Goal: Entertainment & Leisure: Browse casually

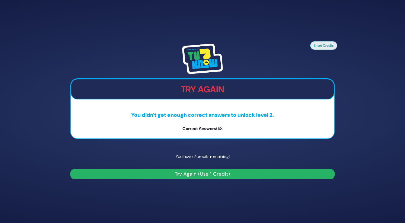
click at [247, 174] on button "Try Again (Use 1 Credit)" at bounding box center [202, 174] width 265 height 11
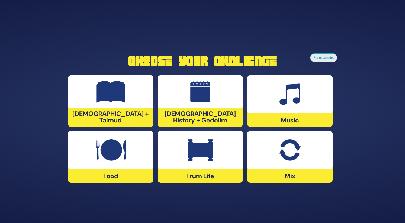
click at [196, 172] on div "Frum Life" at bounding box center [200, 157] width 85 height 52
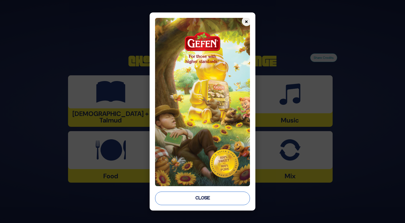
click at [202, 203] on button "Close" at bounding box center [202, 199] width 95 height 14
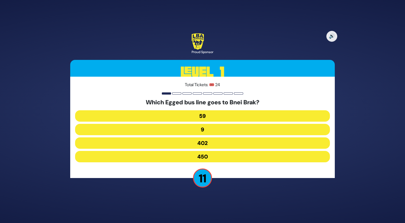
click at [218, 142] on button "402" at bounding box center [202, 143] width 255 height 11
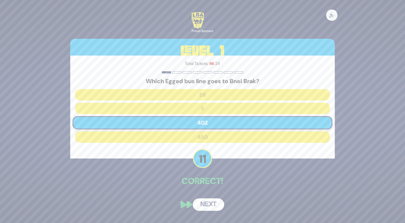
click at [334, 15] on button "🔊" at bounding box center [331, 14] width 11 height 11
click at [205, 200] on button "Next" at bounding box center [208, 205] width 31 height 12
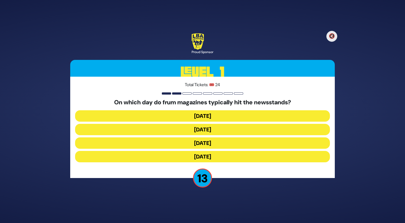
click at [217, 130] on button "Wednesday" at bounding box center [202, 129] width 255 height 11
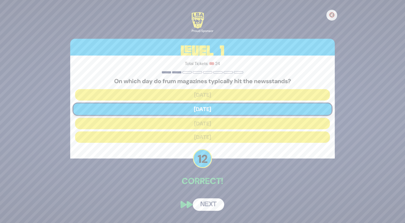
click at [205, 200] on button "Next" at bounding box center [208, 205] width 31 height 12
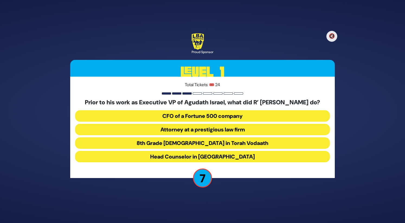
click at [233, 133] on button "Attorney at a prestigious law firm" at bounding box center [202, 129] width 255 height 11
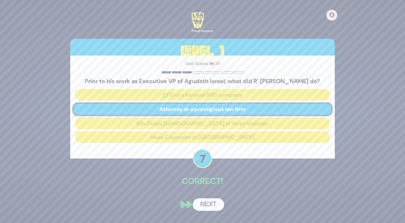
click at [208, 208] on button "Next" at bounding box center [208, 205] width 31 height 12
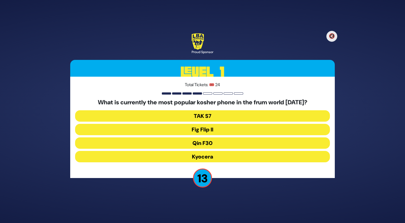
click at [220, 132] on button "Fig Flip II" at bounding box center [202, 129] width 255 height 11
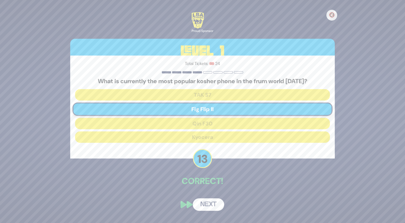
click at [209, 203] on button "Next" at bounding box center [208, 205] width 31 height 12
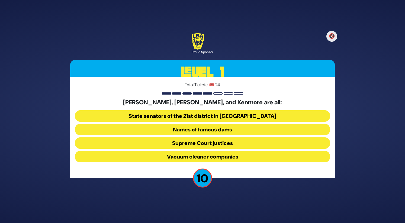
click at [219, 129] on button "Names of famous dams" at bounding box center [202, 129] width 255 height 11
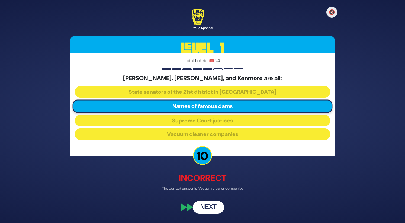
click at [209, 206] on button "Next" at bounding box center [208, 208] width 31 height 12
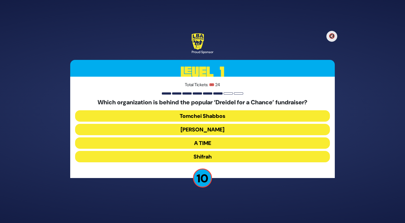
click at [219, 127] on button "Bonei Olam" at bounding box center [202, 129] width 255 height 11
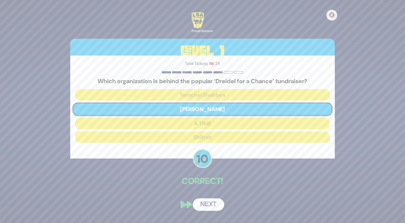
click at [205, 205] on button "Next" at bounding box center [208, 205] width 31 height 12
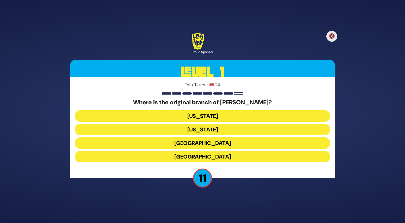
click at [226, 145] on button "London" at bounding box center [202, 143] width 255 height 11
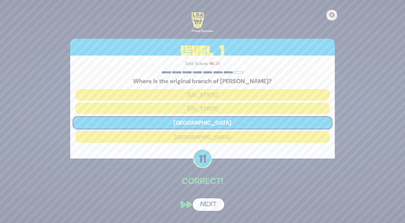
click at [212, 202] on button "Next" at bounding box center [208, 205] width 31 height 12
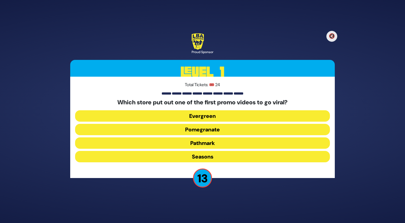
click at [227, 130] on button "Pomegranate" at bounding box center [202, 129] width 255 height 11
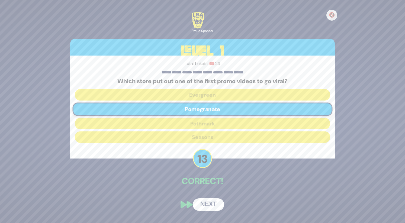
click at [210, 202] on button "Next" at bounding box center [208, 205] width 31 height 12
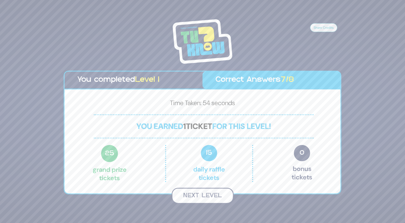
click at [217, 198] on button "Next Level" at bounding box center [203, 196] width 62 height 16
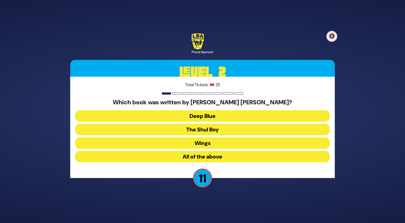
click at [229, 160] on button "All of the above" at bounding box center [202, 156] width 255 height 11
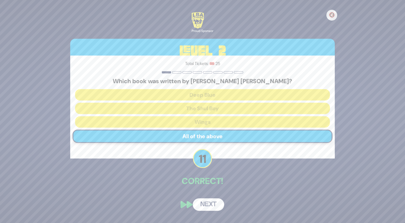
click at [210, 206] on button "Next" at bounding box center [208, 205] width 31 height 12
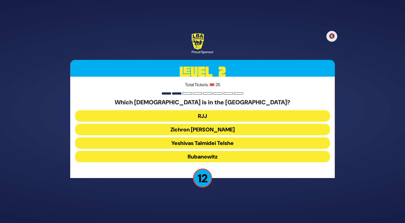
click at [229, 146] on button "Yeshivas Talmidei Telshe" at bounding box center [202, 143] width 255 height 11
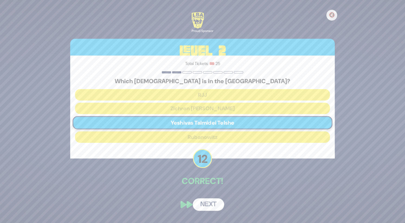
click at [213, 204] on button "Next" at bounding box center [208, 205] width 31 height 12
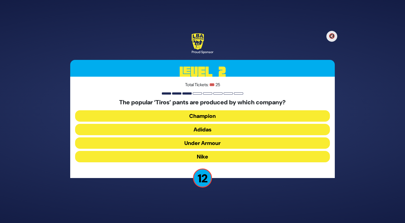
click at [229, 130] on button "Adidas" at bounding box center [202, 129] width 255 height 11
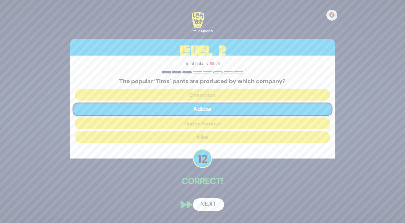
click at [213, 206] on button "Next" at bounding box center [208, 205] width 31 height 12
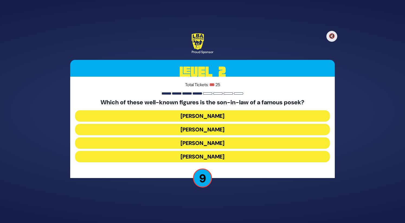
click at [233, 131] on button "Avraham Fruchthandler" at bounding box center [202, 129] width 255 height 11
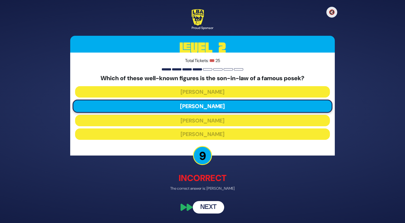
click at [210, 209] on button "Next" at bounding box center [208, 208] width 31 height 12
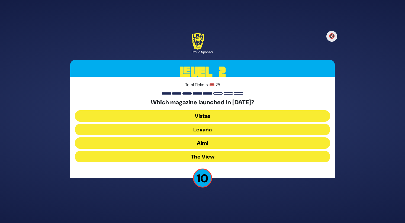
click at [221, 116] on button "Vistas" at bounding box center [202, 115] width 255 height 11
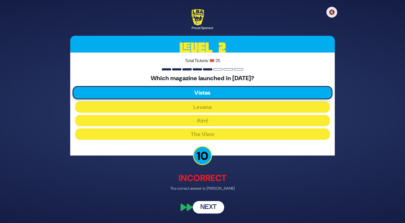
click at [211, 208] on button "Next" at bounding box center [208, 208] width 31 height 12
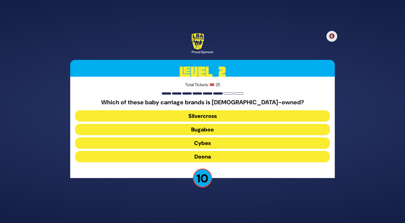
click at [229, 158] on button "Doona" at bounding box center [202, 156] width 255 height 11
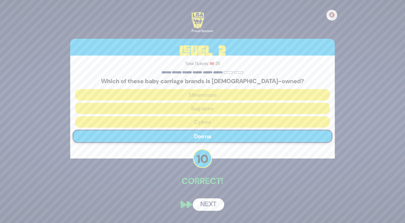
click at [213, 204] on button "Next" at bounding box center [208, 205] width 31 height 12
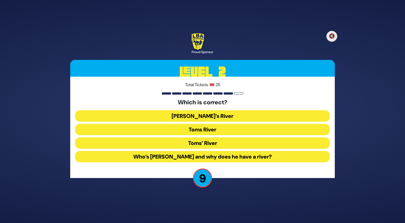
click at [217, 133] on button "Toms River" at bounding box center [202, 129] width 255 height 11
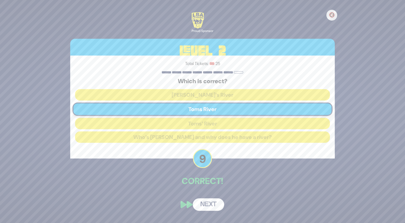
click at [207, 206] on button "Next" at bounding box center [208, 205] width 31 height 12
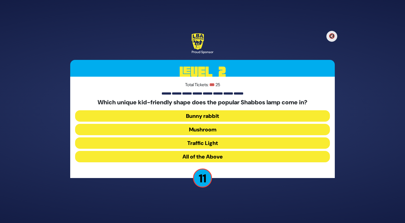
click at [225, 130] on button "Mushroom" at bounding box center [202, 129] width 255 height 11
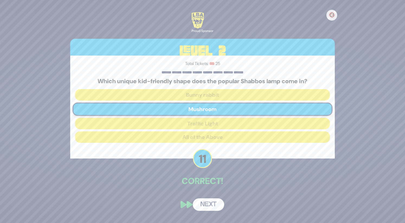
click at [209, 203] on button "Next" at bounding box center [208, 205] width 31 height 12
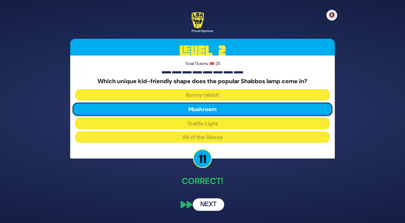
click at [212, 204] on button "Next" at bounding box center [208, 205] width 31 height 12
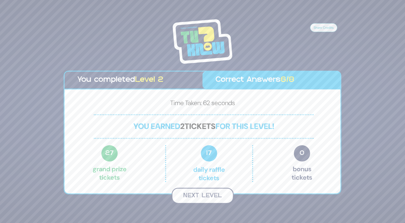
click at [220, 190] on button "Next Level" at bounding box center [203, 196] width 62 height 16
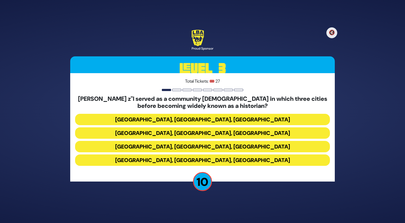
click at [238, 122] on button "Miami, Chicago, Monsey" at bounding box center [202, 119] width 255 height 11
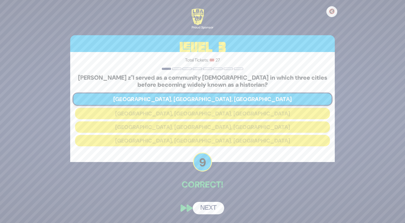
click at [215, 213] on button "Next" at bounding box center [208, 208] width 31 height 12
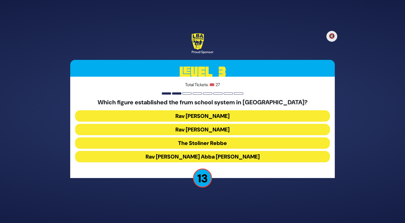
click at [217, 157] on button "Rav Avraham Abba Friedman" at bounding box center [202, 156] width 255 height 11
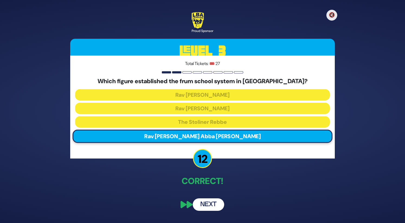
click at [207, 202] on button "Next" at bounding box center [208, 205] width 31 height 12
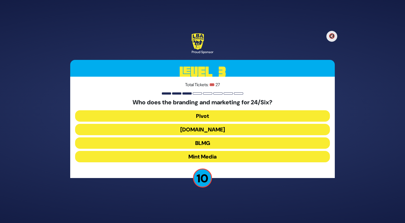
click at [224, 158] on button "Mint Media" at bounding box center [202, 156] width 255 height 11
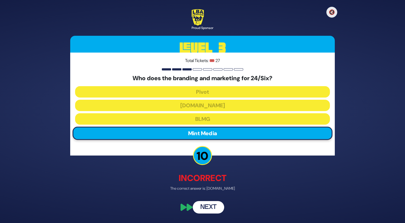
click at [208, 203] on button "Next" at bounding box center [208, 208] width 31 height 12
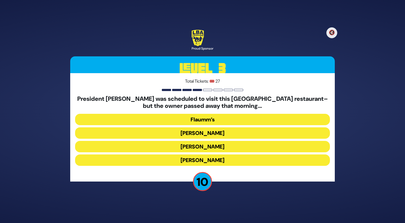
click at [219, 145] on button "Gottlieb’s" at bounding box center [202, 146] width 255 height 11
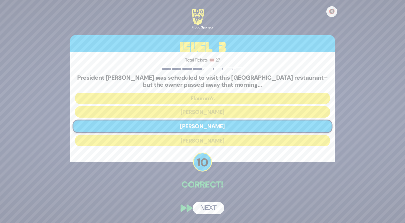
click at [208, 206] on button "Next" at bounding box center [208, 208] width 31 height 12
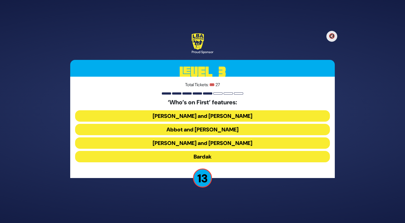
click at [228, 130] on button "Abbot and Costello" at bounding box center [202, 129] width 255 height 11
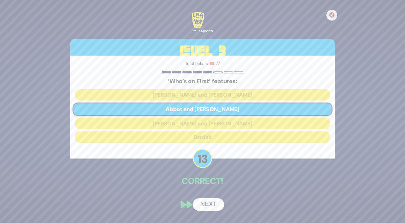
click at [212, 204] on button "Next" at bounding box center [208, 205] width 31 height 12
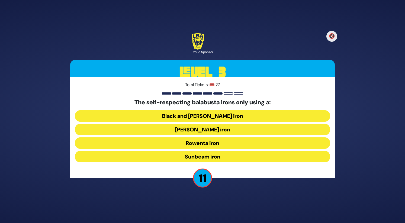
click at [220, 117] on button "Black and [PERSON_NAME] iron" at bounding box center [202, 115] width 255 height 11
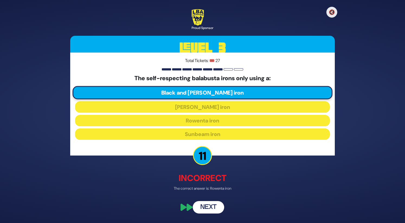
click at [207, 207] on button "Next" at bounding box center [208, 208] width 31 height 12
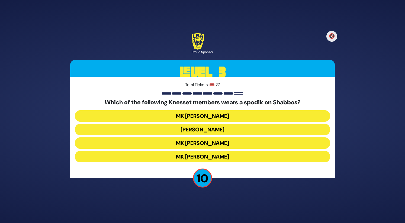
click at [232, 131] on button "MK Meir Porush" at bounding box center [202, 129] width 255 height 11
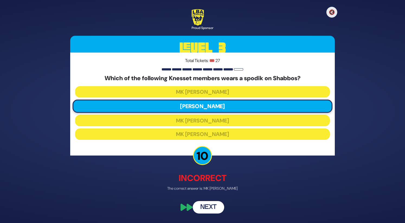
click at [210, 205] on button "Next" at bounding box center [208, 208] width 31 height 12
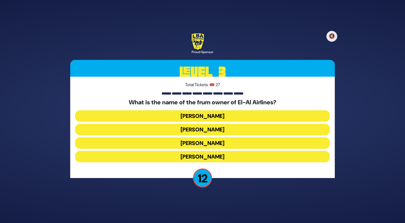
click at [221, 128] on button "Kenny Rosenberg" at bounding box center [202, 129] width 255 height 11
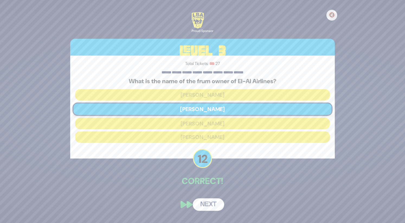
click at [211, 202] on button "Next" at bounding box center [208, 205] width 31 height 12
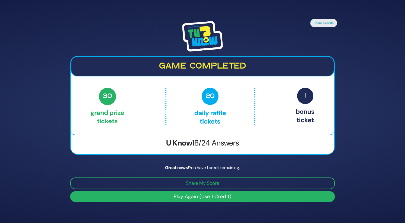
click at [183, 201] on button "Play Again (Use 1 Credit)" at bounding box center [202, 197] width 265 height 11
click at [208, 200] on button "Play Again (Use 1 Credit)" at bounding box center [202, 197] width 265 height 11
click at [200, 199] on button "Play Again (Use 1 Credit)" at bounding box center [202, 197] width 265 height 11
click at [219, 196] on button "Play Again (Use 1 Credit)" at bounding box center [202, 197] width 265 height 11
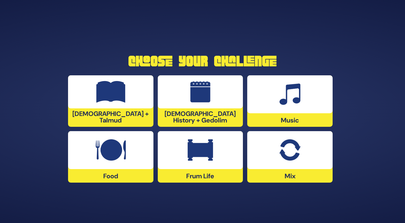
click at [207, 156] on img at bounding box center [200, 150] width 25 height 22
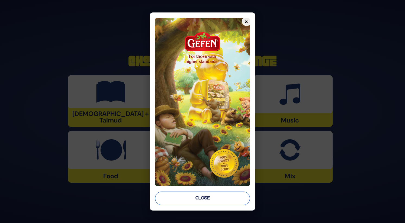
click at [209, 203] on button "Close" at bounding box center [202, 199] width 95 height 14
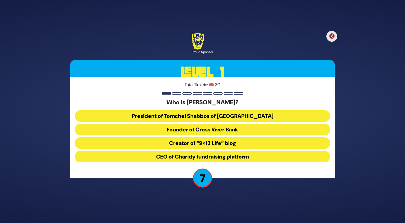
click at [230, 157] on button "CEO of Charidy fundraising platform" at bounding box center [202, 156] width 255 height 11
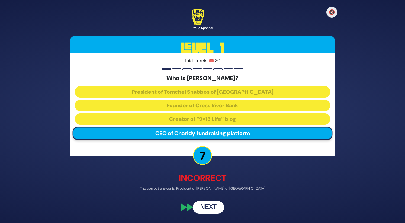
click at [210, 208] on button "Next" at bounding box center [208, 208] width 31 height 12
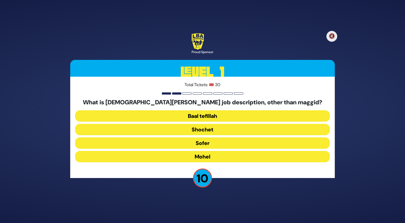
click at [233, 114] on button "Baal tefillah" at bounding box center [202, 115] width 255 height 11
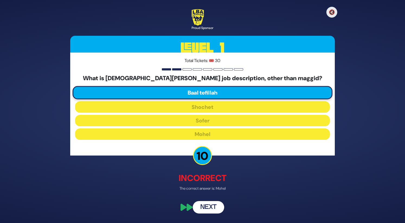
click at [211, 210] on button "Next" at bounding box center [208, 208] width 31 height 12
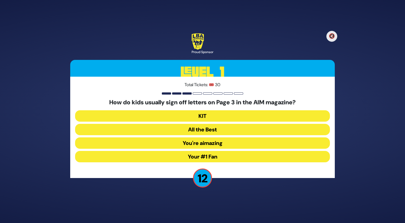
click at [215, 157] on button "Your #1 Fan" at bounding box center [202, 156] width 255 height 11
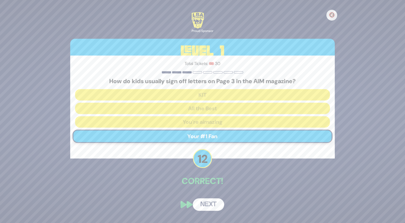
click at [212, 202] on button "Next" at bounding box center [208, 205] width 31 height 12
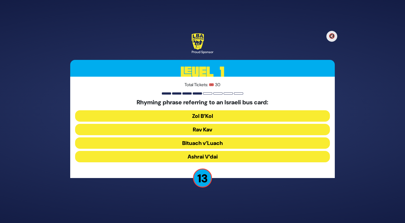
click at [213, 132] on button "Rav Kav" at bounding box center [202, 129] width 255 height 11
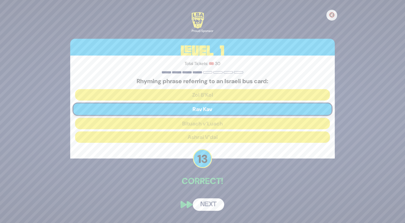
click at [209, 205] on button "Next" at bounding box center [208, 205] width 31 height 12
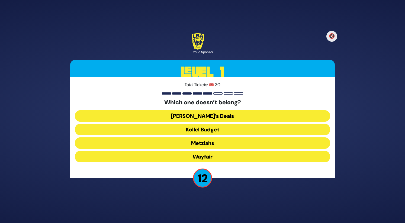
click at [216, 158] on button "Wayfair" at bounding box center [202, 156] width 255 height 11
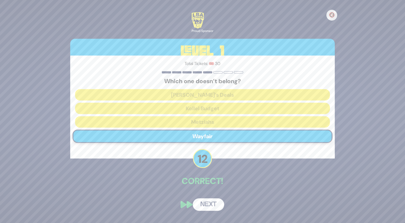
click at [212, 202] on button "Next" at bounding box center [208, 205] width 31 height 12
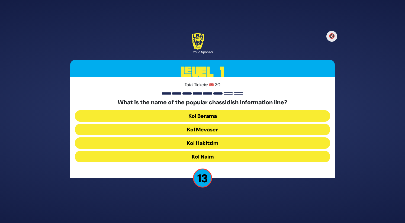
click at [227, 131] on button "Kol Mevaser" at bounding box center [202, 129] width 255 height 11
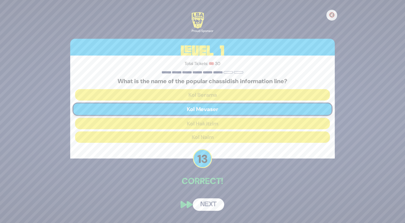
click at [212, 202] on button "Next" at bounding box center [208, 205] width 31 height 12
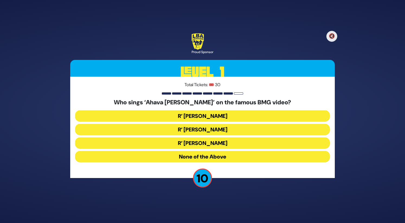
click at [225, 130] on button "R’ [PERSON_NAME]" at bounding box center [202, 129] width 255 height 11
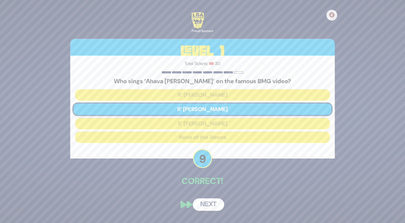
click at [212, 206] on button "Next" at bounding box center [208, 205] width 31 height 12
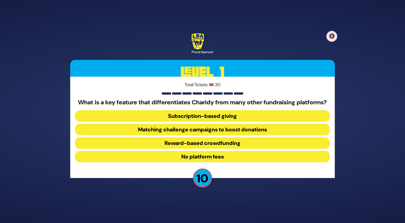
click at [223, 161] on button "No platform fees" at bounding box center [202, 156] width 255 height 11
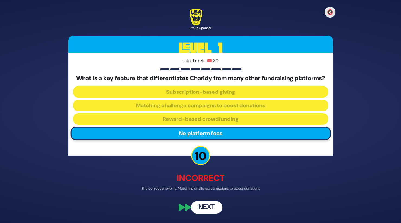
click at [209, 209] on button "Next" at bounding box center [206, 208] width 31 height 12
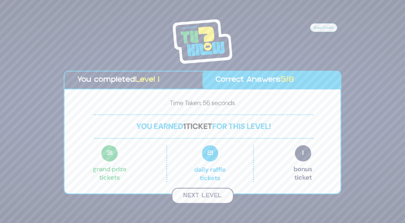
click at [211, 198] on button "Next Level" at bounding box center [203, 196] width 62 height 16
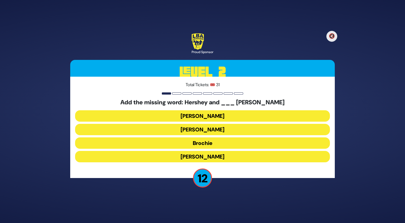
click at [222, 130] on button "[PERSON_NAME]" at bounding box center [202, 129] width 255 height 11
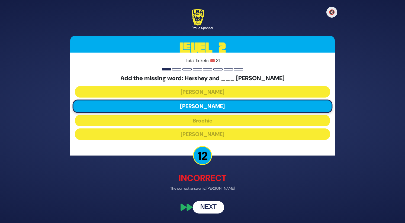
click at [210, 205] on button "Next" at bounding box center [208, 208] width 31 height 12
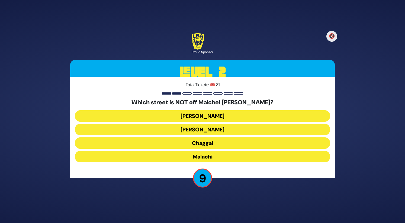
click at [222, 145] on button "Chaggai" at bounding box center [202, 143] width 255 height 11
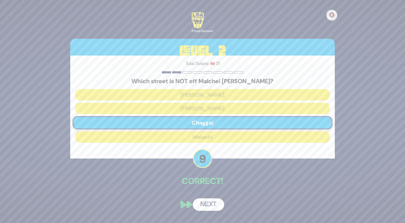
click at [209, 203] on button "Next" at bounding box center [208, 205] width 31 height 12
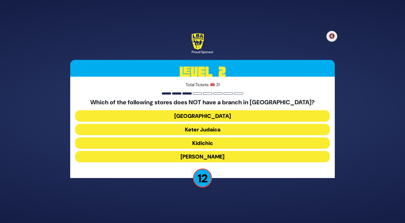
click at [219, 129] on button "Keter Judaica" at bounding box center [202, 129] width 255 height 11
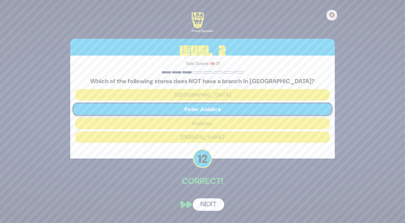
click at [210, 202] on button "Next" at bounding box center [208, 205] width 31 height 12
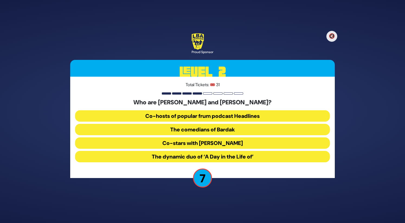
click at [237, 132] on button "The comedians of Bardak" at bounding box center [202, 129] width 255 height 11
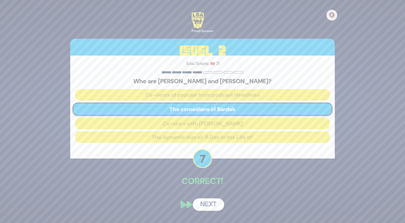
click at [213, 206] on button "Next" at bounding box center [208, 205] width 31 height 12
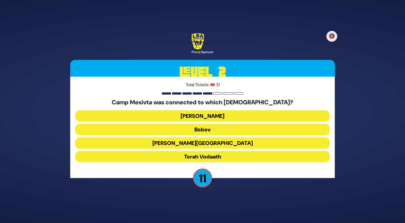
click at [222, 141] on button "[PERSON_NAME][GEOGRAPHIC_DATA]" at bounding box center [202, 143] width 255 height 11
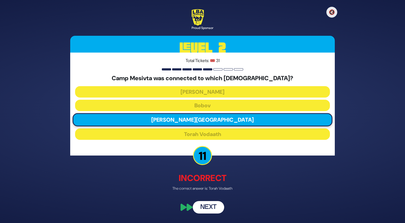
click at [209, 206] on button "Next" at bounding box center [208, 208] width 31 height 12
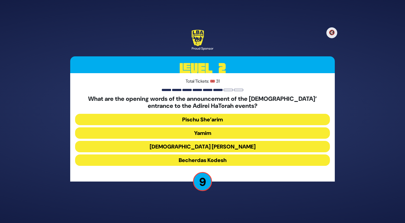
click at [226, 133] on button "Yamim" at bounding box center [202, 132] width 255 height 11
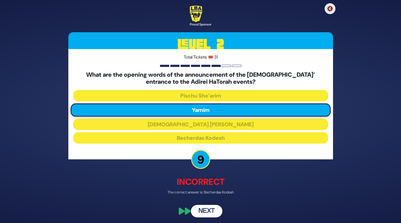
click at [208, 213] on button "Next" at bounding box center [206, 211] width 31 height 12
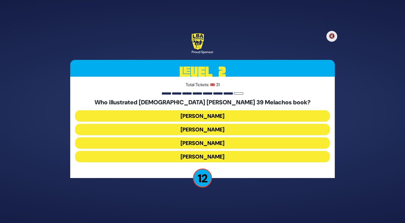
click at [222, 159] on button "[PERSON_NAME]" at bounding box center [202, 156] width 255 height 11
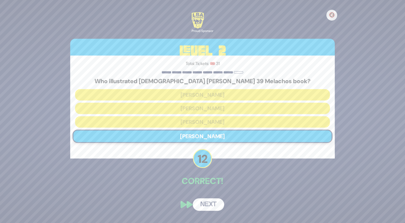
click at [211, 206] on button "Next" at bounding box center [208, 205] width 31 height 12
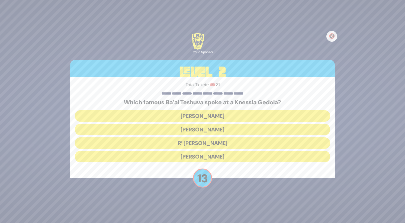
click at [222, 160] on button "[PERSON_NAME]" at bounding box center [202, 156] width 255 height 11
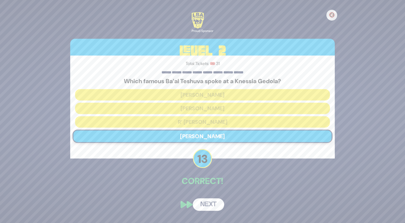
click at [214, 205] on button "Next" at bounding box center [208, 205] width 31 height 12
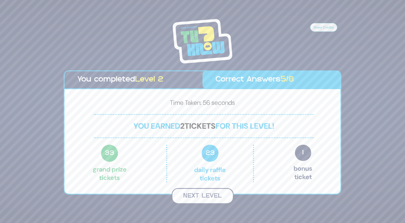
click at [208, 198] on button "Next Level" at bounding box center [203, 196] width 62 height 16
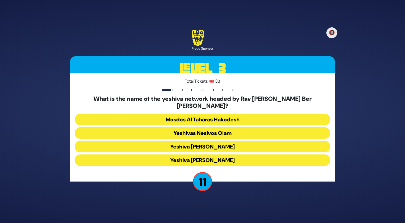
click at [228, 146] on button "Yeshiva [PERSON_NAME]" at bounding box center [202, 146] width 255 height 11
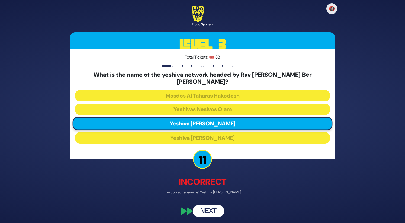
click at [212, 208] on button "Next" at bounding box center [208, 211] width 31 height 12
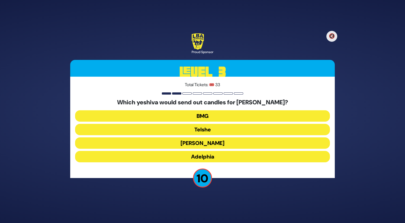
click at [217, 131] on button "Telshe" at bounding box center [202, 129] width 255 height 11
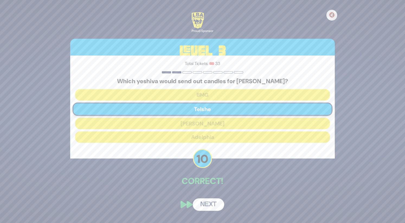
click at [210, 203] on button "Next" at bounding box center [208, 205] width 31 height 12
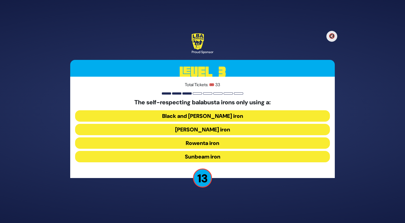
click at [223, 145] on button "Rowenta iron" at bounding box center [202, 143] width 255 height 11
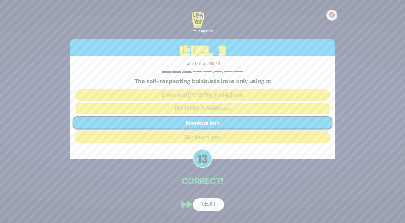
click at [214, 203] on button "Next" at bounding box center [208, 205] width 31 height 12
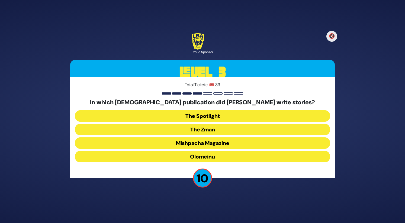
click at [220, 157] on button "Olomeinu" at bounding box center [202, 156] width 255 height 11
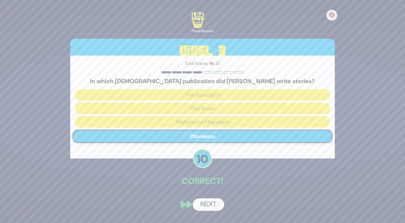
click at [214, 206] on button "Next" at bounding box center [208, 205] width 31 height 12
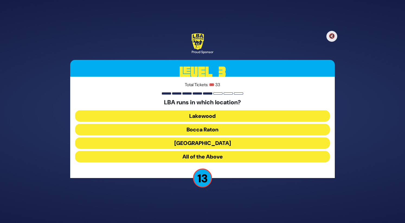
click at [223, 119] on button "Lakewood" at bounding box center [202, 115] width 255 height 11
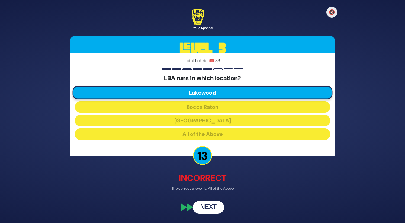
click at [211, 206] on button "Next" at bounding box center [208, 208] width 31 height 12
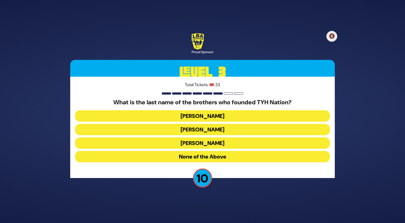
click at [222, 143] on button "[PERSON_NAME]" at bounding box center [202, 143] width 255 height 11
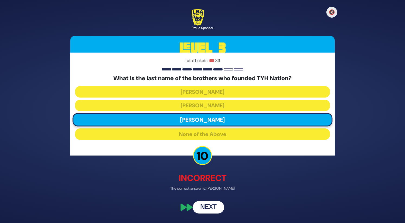
click at [211, 203] on button "Next" at bounding box center [208, 208] width 31 height 12
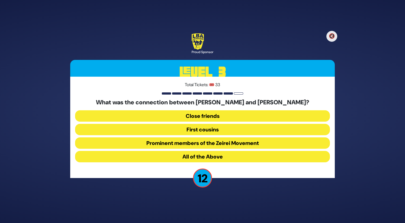
click at [222, 157] on button "All of the Above" at bounding box center [202, 156] width 255 height 11
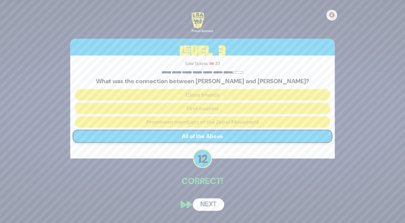
click at [215, 205] on button "Next" at bounding box center [208, 205] width 31 height 12
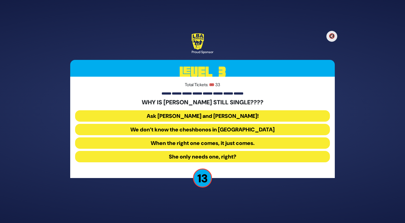
click at [235, 116] on button "Ask [PERSON_NAME] and [PERSON_NAME]!" at bounding box center [202, 115] width 255 height 11
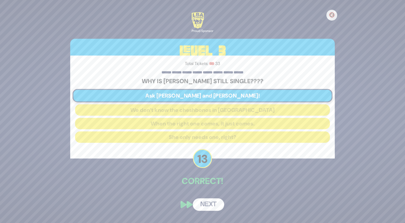
click at [211, 203] on button "Next" at bounding box center [208, 205] width 31 height 12
